Goal: Navigation & Orientation: Understand site structure

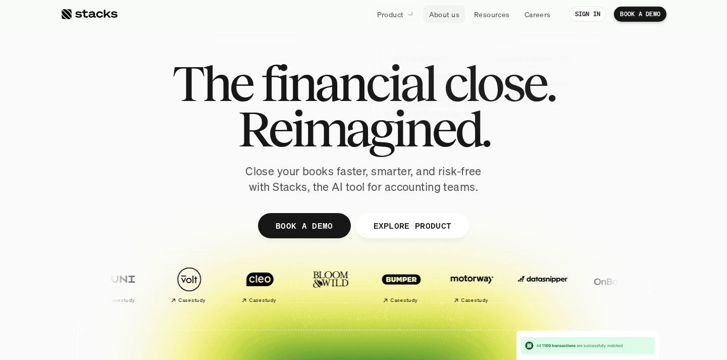
click at [463, 19] on link "About us" at bounding box center [444, 14] width 42 height 18
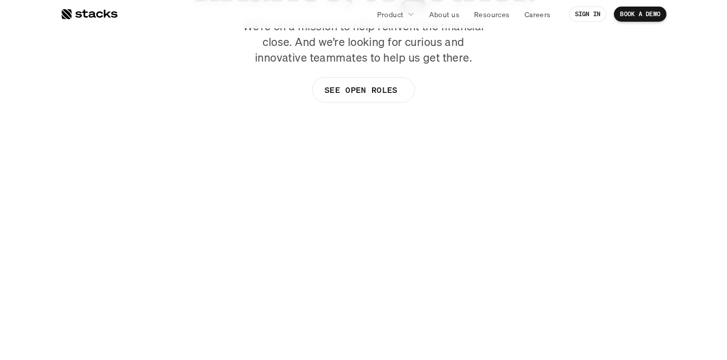
scroll to position [137, 0]
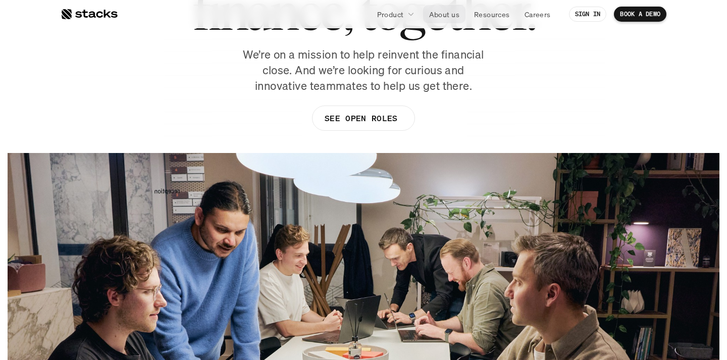
click at [442, 16] on p "About us" at bounding box center [444, 14] width 30 height 11
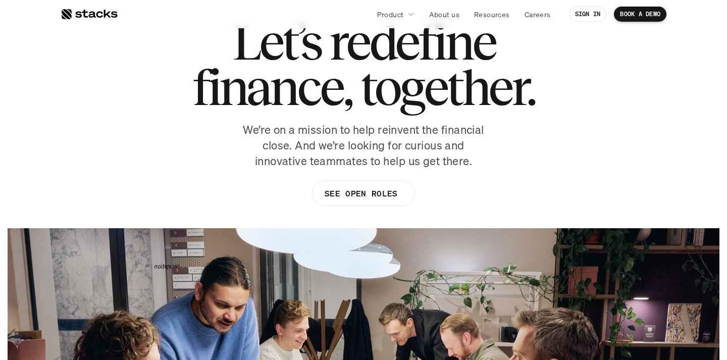
scroll to position [64, 0]
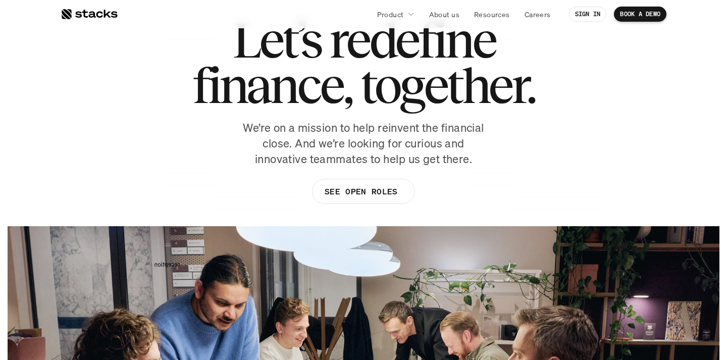
click at [383, 187] on p "SEE OPEN ROLES" at bounding box center [361, 191] width 73 height 15
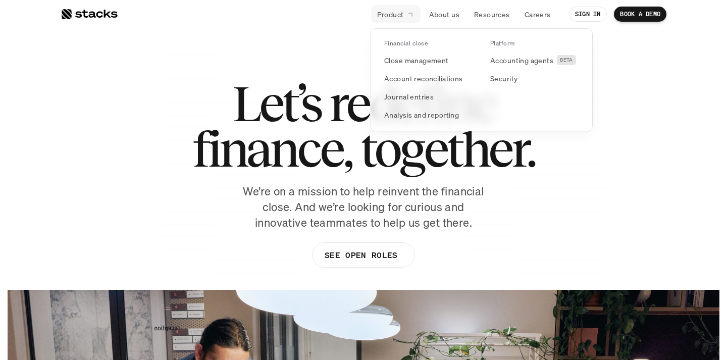
click at [391, 16] on p "Product" at bounding box center [390, 14] width 27 height 11
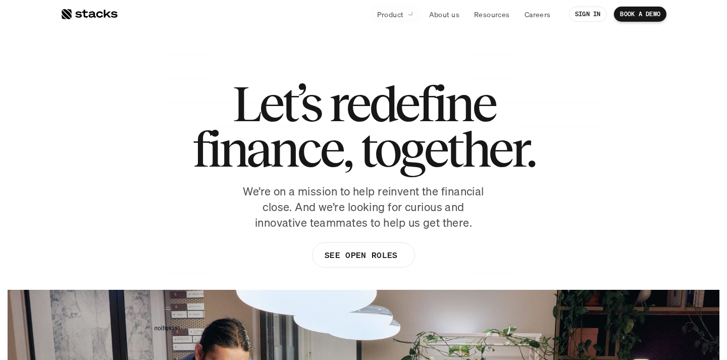
click at [288, 80] on div at bounding box center [364, 158] width 606 height 237
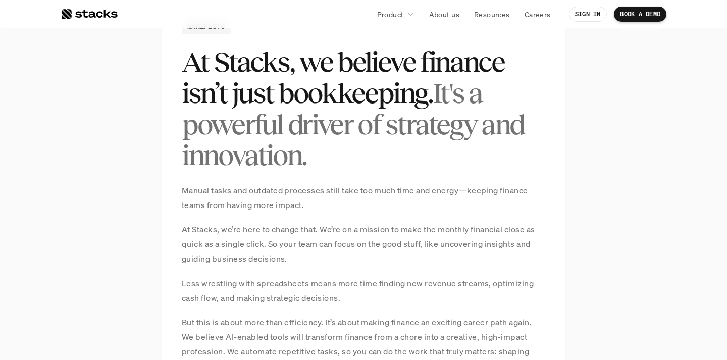
scroll to position [708, 0]
